Goal: Task Accomplishment & Management: Manage account settings

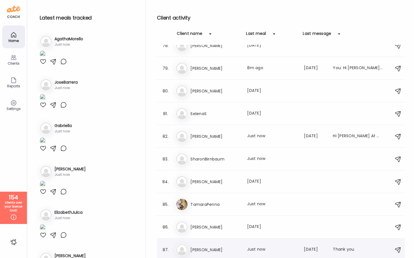
scroll to position [1749, 0]
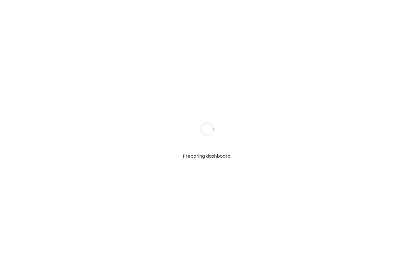
type input "**********"
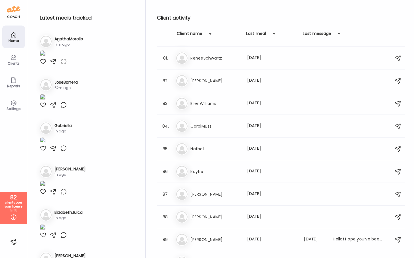
scroll to position [1872, 0]
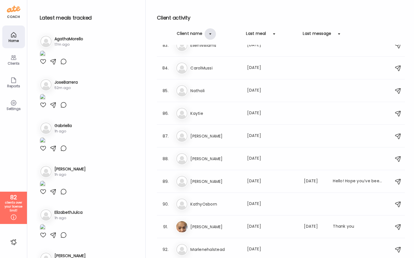
click at [208, 34] on div at bounding box center [210, 33] width 11 height 11
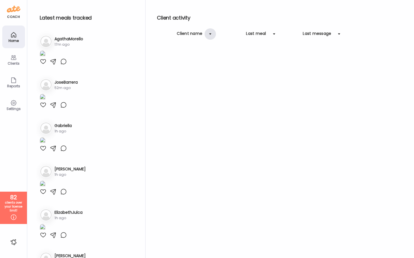
scroll to position [0, 0]
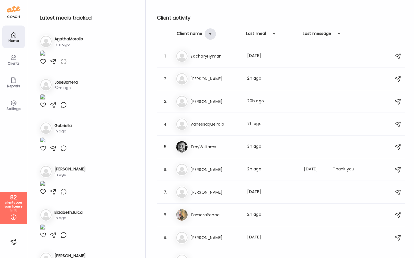
click at [212, 36] on div at bounding box center [210, 33] width 11 height 11
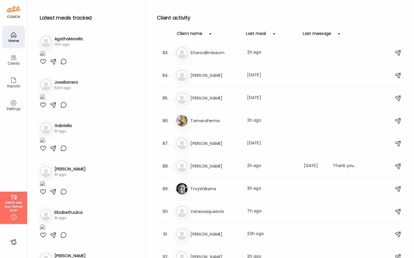
scroll to position [1859, 0]
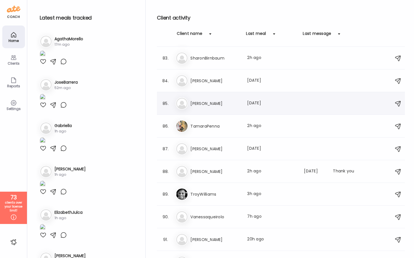
click at [223, 103] on h3 "Stephanie" at bounding box center [215, 103] width 50 height 7
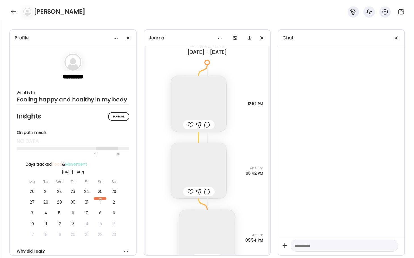
scroll to position [3173, 0]
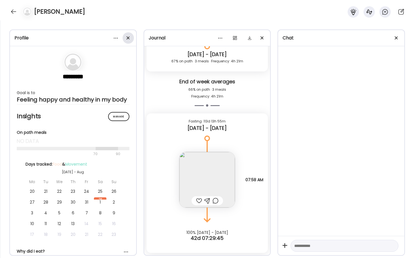
click at [129, 43] on div at bounding box center [128, 37] width 11 height 11
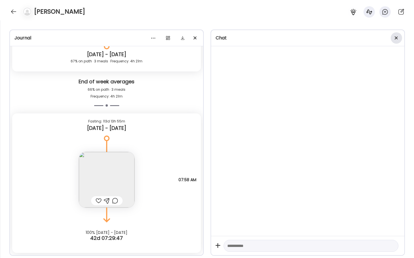
click at [395, 37] on span at bounding box center [396, 37] width 3 height 3
